Goal: Find specific page/section: Find specific page/section

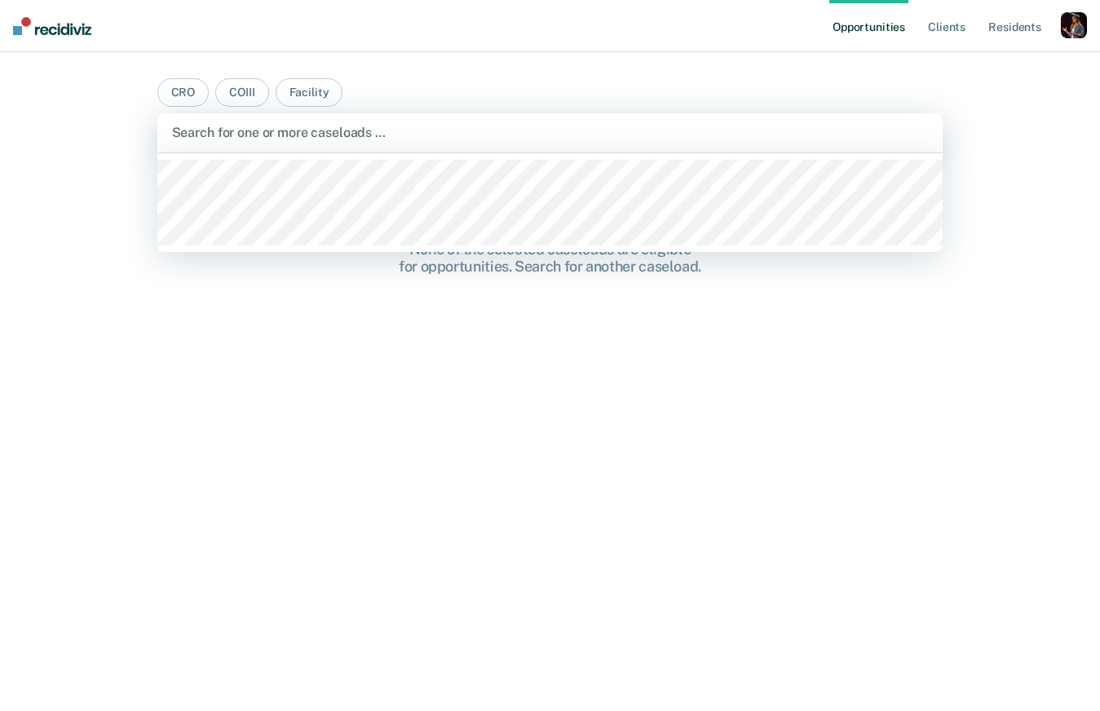
click at [304, 124] on div at bounding box center [550, 132] width 757 height 19
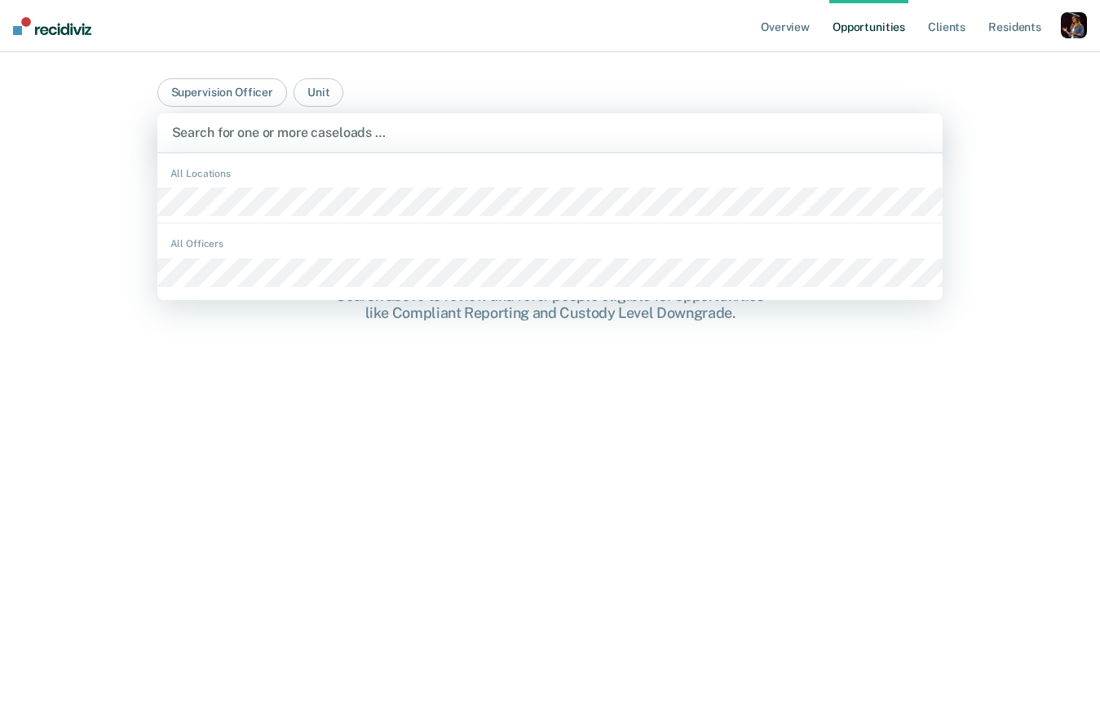
click at [298, 134] on div at bounding box center [550, 132] width 757 height 19
